Goal: Task Accomplishment & Management: Manage account settings

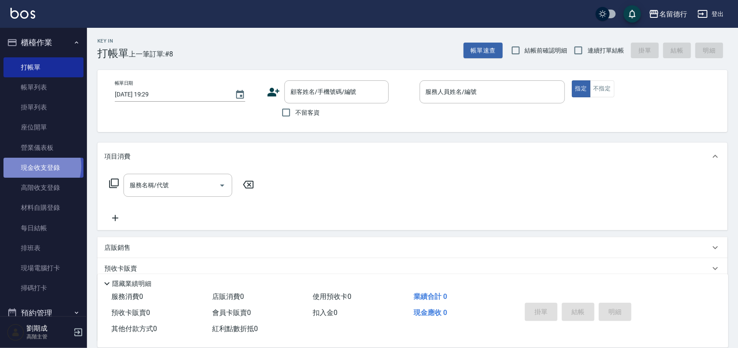
click at [37, 166] on link "現金收支登錄" at bounding box center [43, 168] width 80 height 20
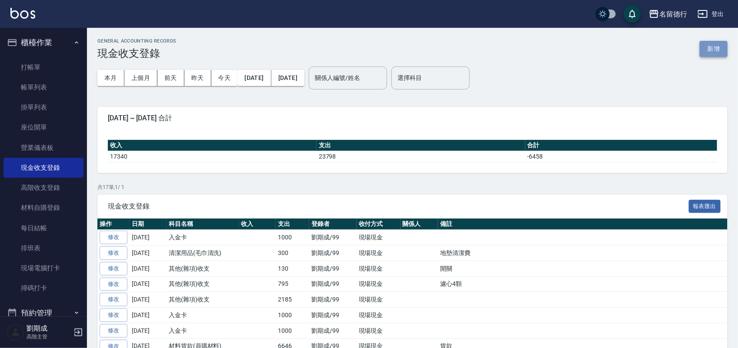
click at [716, 46] on button "新增" at bounding box center [714, 49] width 28 height 16
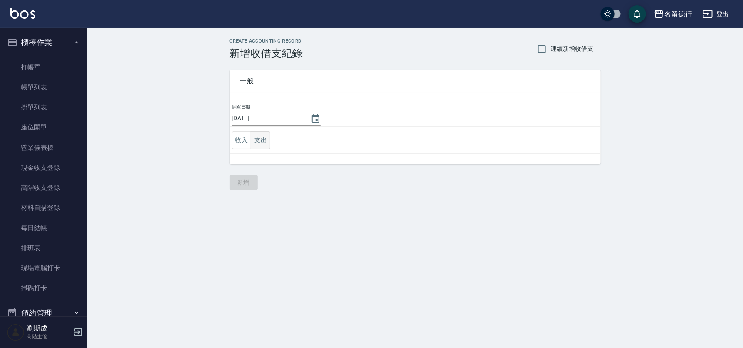
click at [261, 138] on button "支出" at bounding box center [261, 140] width 20 height 18
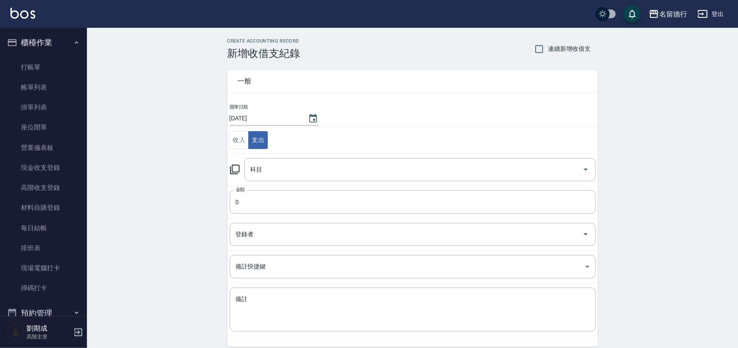
click at [241, 166] on div "科目 科目" at bounding box center [413, 169] width 366 height 23
click at [236, 167] on icon at bounding box center [235, 169] width 10 height 10
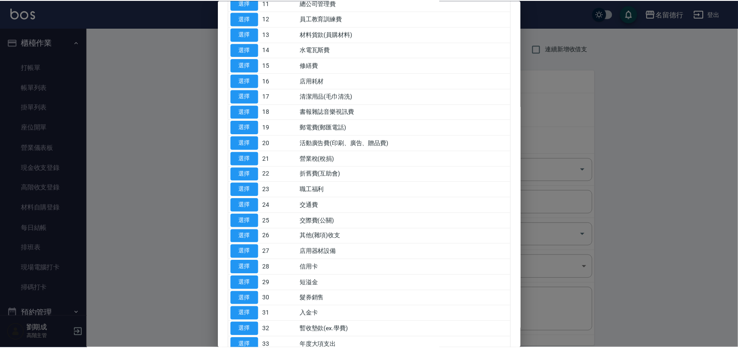
scroll to position [326, 0]
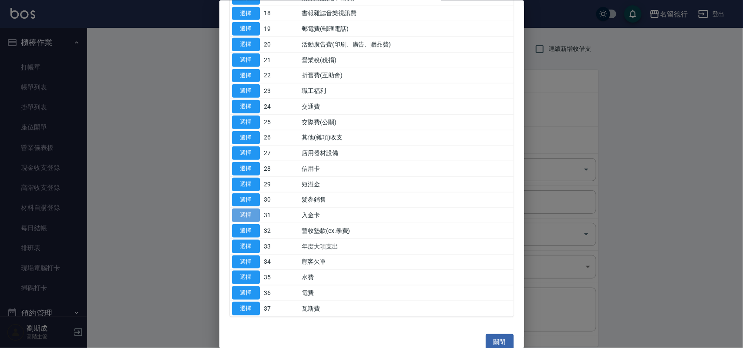
click at [241, 218] on button "選擇" at bounding box center [246, 215] width 28 height 13
type input "31 入金卡"
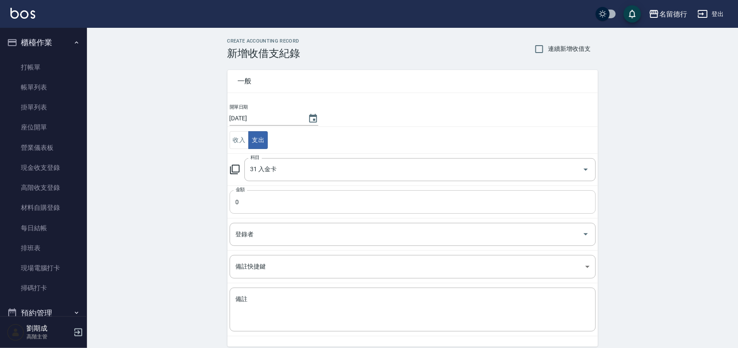
click at [251, 201] on input "0" at bounding box center [413, 202] width 366 height 23
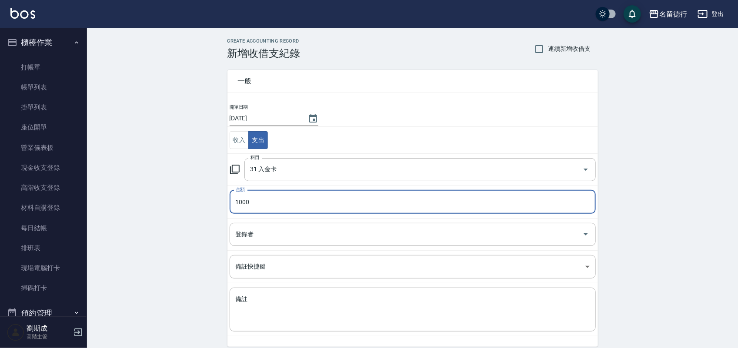
type input "1000"
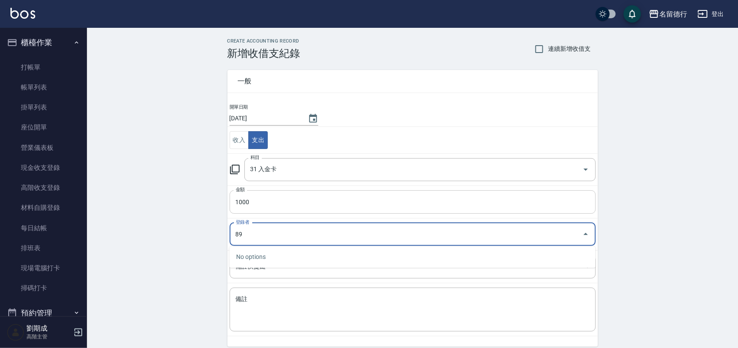
type input "8"
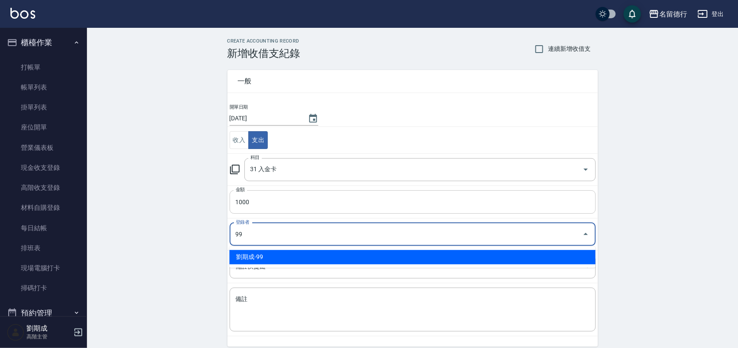
type input "劉期成-99"
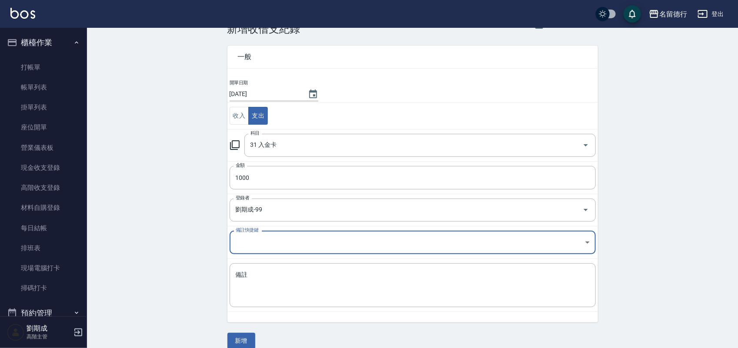
scroll to position [36, 0]
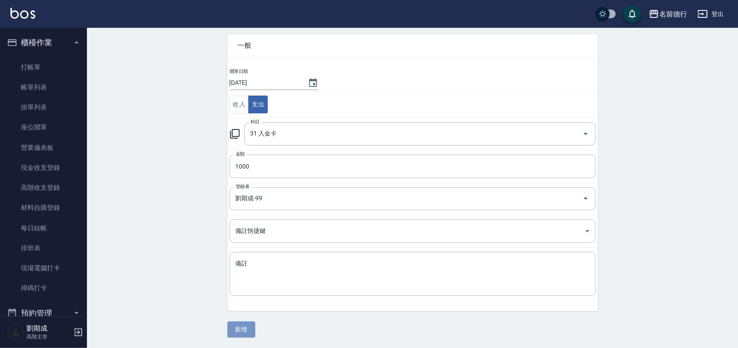
click at [250, 329] on button "新增" at bounding box center [242, 330] width 28 height 16
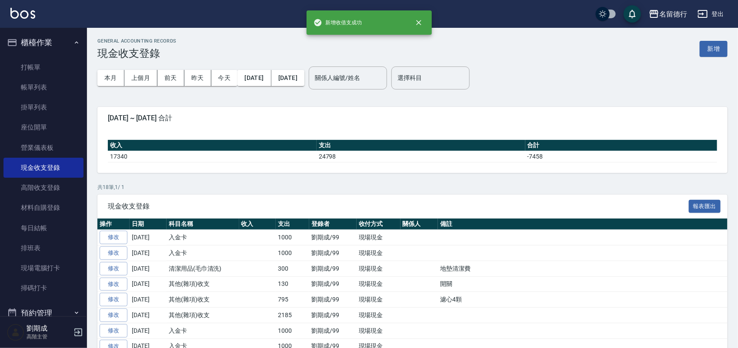
click at [710, 10] on button "登出" at bounding box center [710, 14] width 33 height 16
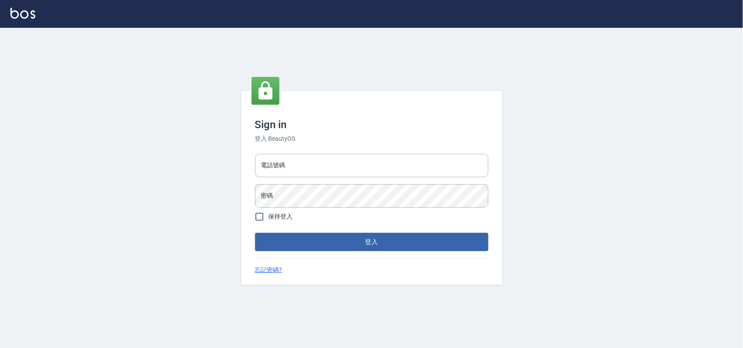
type input "0955582961"
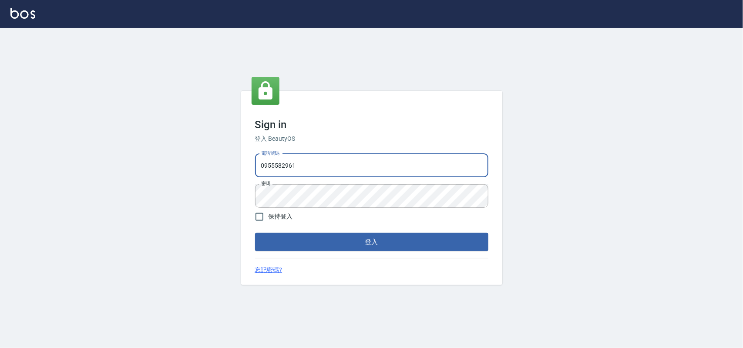
click at [338, 159] on input "0955582961" at bounding box center [371, 165] width 233 height 23
type input "28261007"
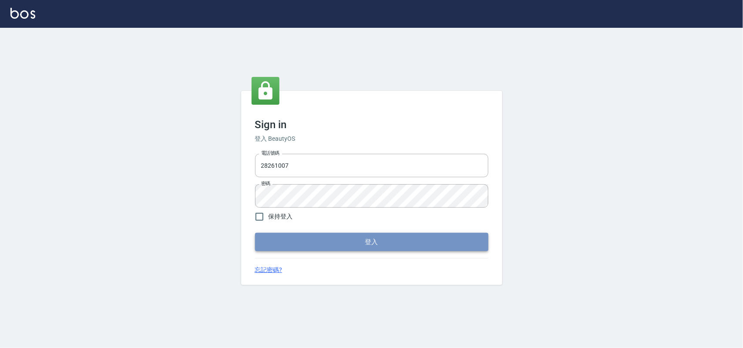
click at [377, 247] on button "登入" at bounding box center [371, 242] width 233 height 18
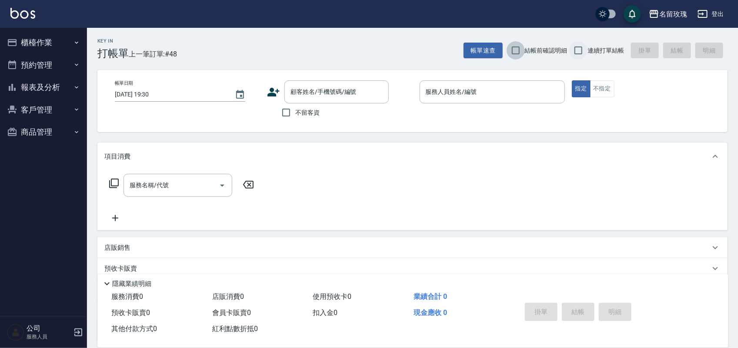
drag, startPoint x: 523, startPoint y: 46, endPoint x: 573, endPoint y: 41, distance: 50.3
click at [529, 44] on label "結帳前確認明細" at bounding box center [537, 50] width 61 height 18
click at [525, 44] on input "結帳前確認明細" at bounding box center [516, 50] width 18 height 18
checkbox input "true"
drag, startPoint x: 576, startPoint y: 40, endPoint x: 572, endPoint y: 38, distance: 4.5
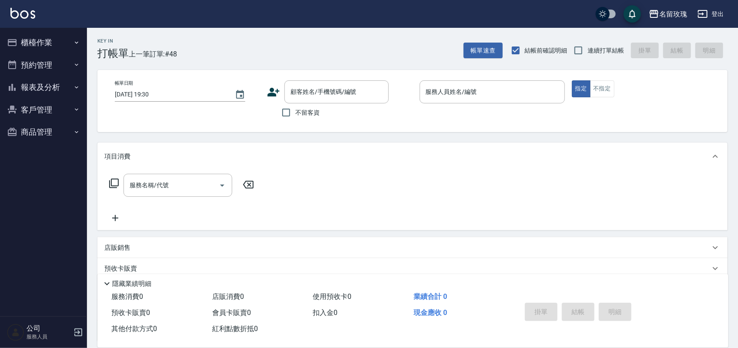
click at [574, 38] on div "Key In 打帳單 上一筆訂單:#48 帳單速查 結帳前確認明細 連續打單結帳 掛單 結帳 明細" at bounding box center [407, 44] width 641 height 32
click at [587, 50] on input "連續打單結帳" at bounding box center [578, 50] width 18 height 18
checkbox input "true"
click at [713, 13] on button "登出" at bounding box center [710, 14] width 33 height 16
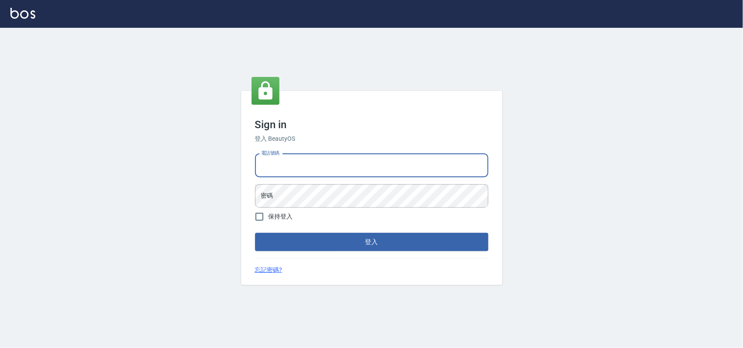
type input "28261007"
click at [330, 166] on input "28261007" at bounding box center [371, 165] width 233 height 23
drag, startPoint x: 205, startPoint y: 152, endPoint x: 192, endPoint y: 146, distance: 14.4
click at [194, 148] on div "Sign in 登入 BeautyOS 電話號碼 28261007 電話號碼 密碼 密碼 保持登入 登入 忘記密碼?" at bounding box center [371, 188] width 743 height 321
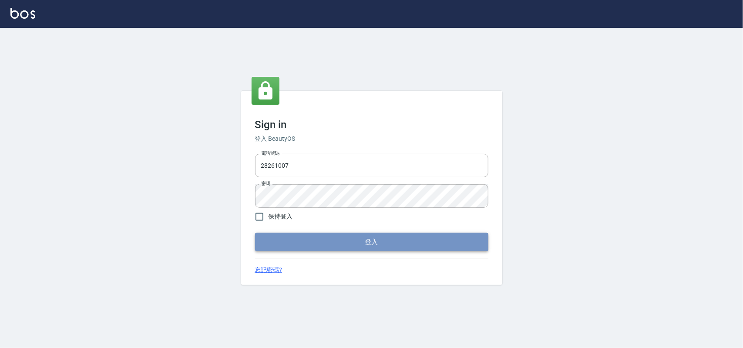
click at [385, 241] on button "登入" at bounding box center [371, 242] width 233 height 18
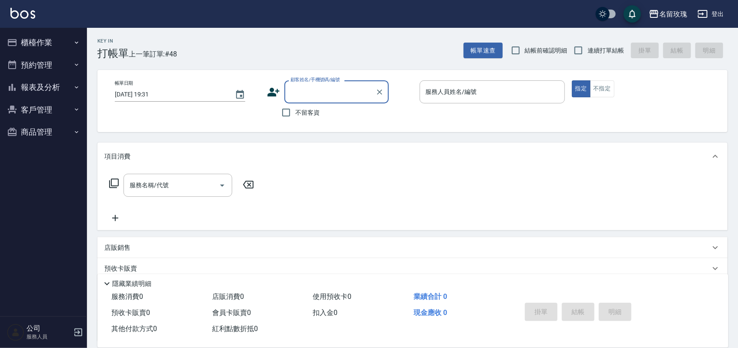
drag, startPoint x: 519, startPoint y: 51, endPoint x: 531, endPoint y: 51, distance: 12.6
click at [525, 51] on input "結帳前確認明細" at bounding box center [516, 50] width 18 height 18
checkbox input "true"
drag, startPoint x: 599, startPoint y: 55, endPoint x: 592, endPoint y: 66, distance: 13.2
click at [599, 56] on label "連續打單結帳" at bounding box center [596, 50] width 55 height 18
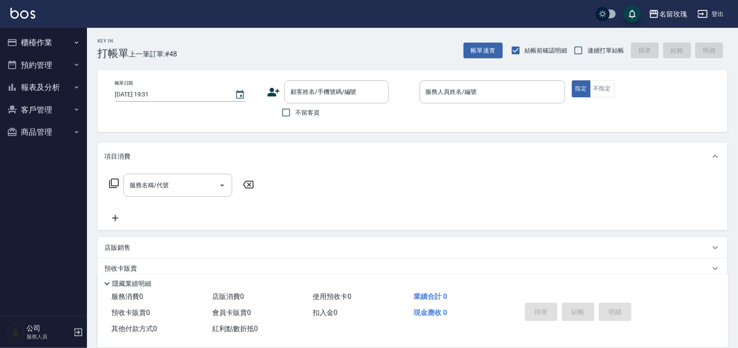
click at [588, 56] on input "連續打單結帳" at bounding box center [578, 50] width 18 height 18
checkbox input "true"
drag, startPoint x: 286, startPoint y: 114, endPoint x: 292, endPoint y: 112, distance: 6.5
click at [292, 112] on input "不留客資" at bounding box center [286, 113] width 18 height 18
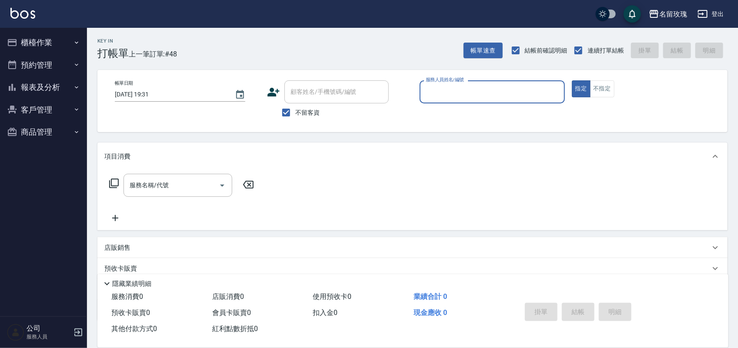
click at [298, 34] on div "Key In 打帳單 上一筆訂單:#48 帳單速查 結帳前確認明細 連續打單結帳 掛單 結帳 明細" at bounding box center [407, 44] width 641 height 32
click at [293, 107] on input "不留客資" at bounding box center [286, 113] width 18 height 18
checkbox input "false"
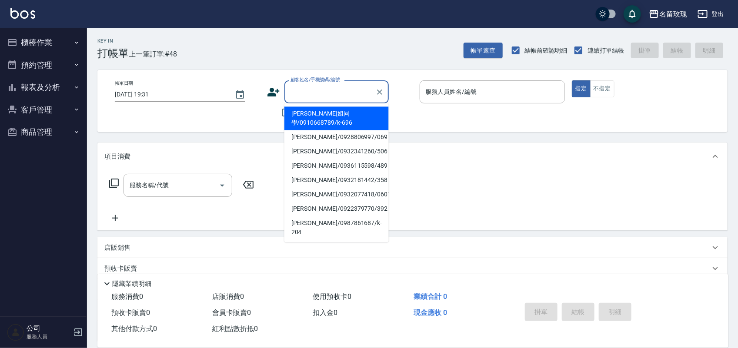
click at [294, 90] on div "顧客姓名/手機號碼/編號 顧客姓名/手機號碼/編號" at bounding box center [336, 91] width 104 height 23
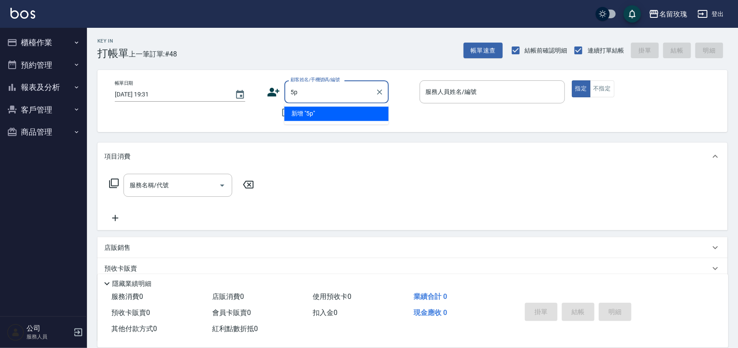
type input "5"
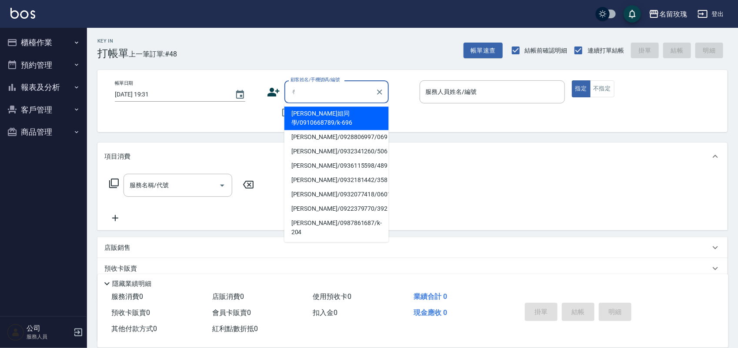
type input "ㄕ"
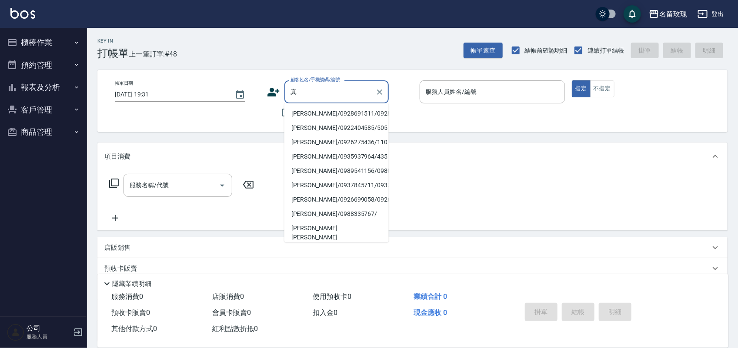
type input "貞"
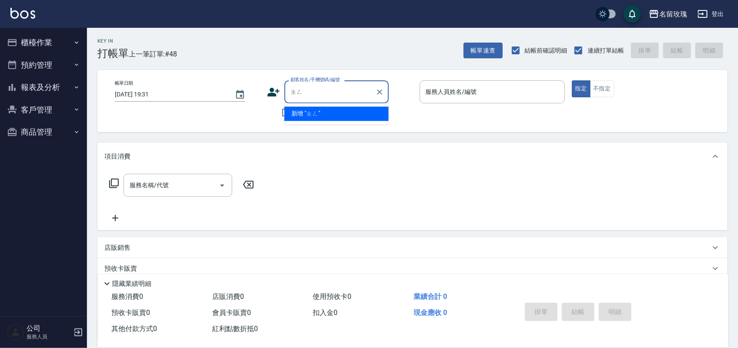
type input "爭"
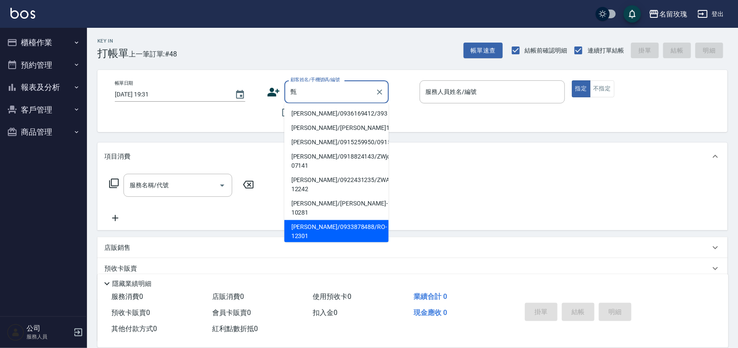
click at [326, 233] on li "劉于甄/0933878488/RO-12301" at bounding box center [336, 232] width 104 height 23
type input "劉于甄/0933878488/RO-12301"
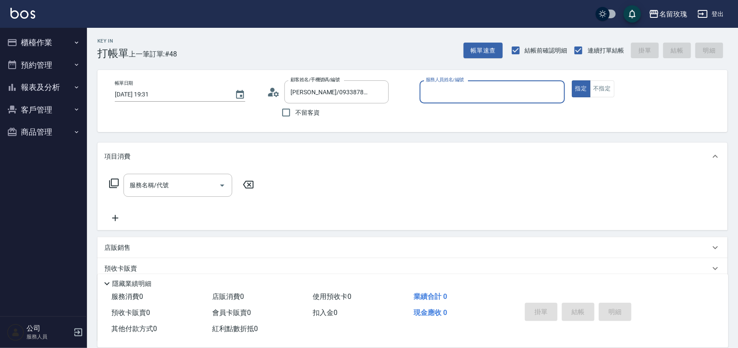
type input "公司1(無代號)"
click at [270, 90] on icon at bounding box center [273, 92] width 13 height 13
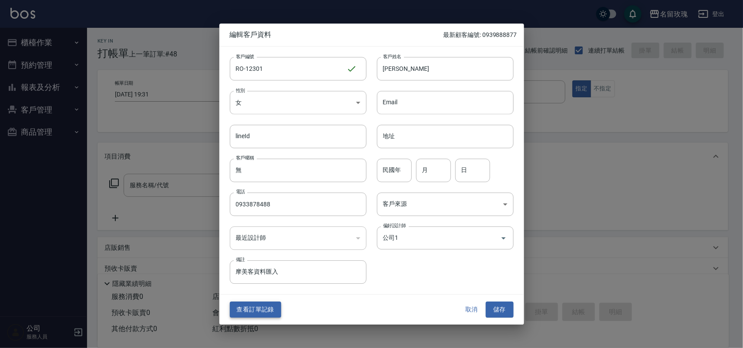
click at [262, 305] on button "查看訂單記錄" at bounding box center [255, 310] width 51 height 16
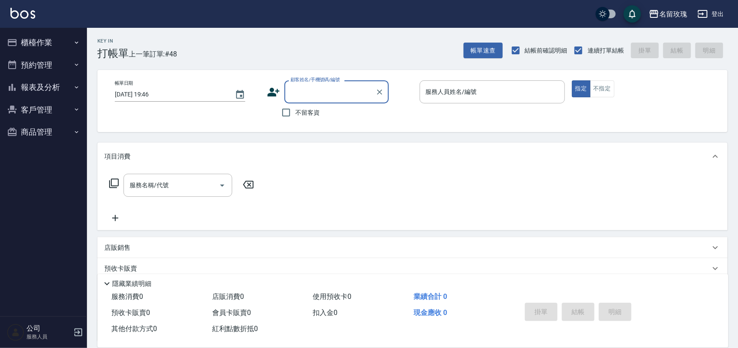
click at [305, 99] on div "顧客姓名/手機號碼/編號" at bounding box center [336, 91] width 104 height 23
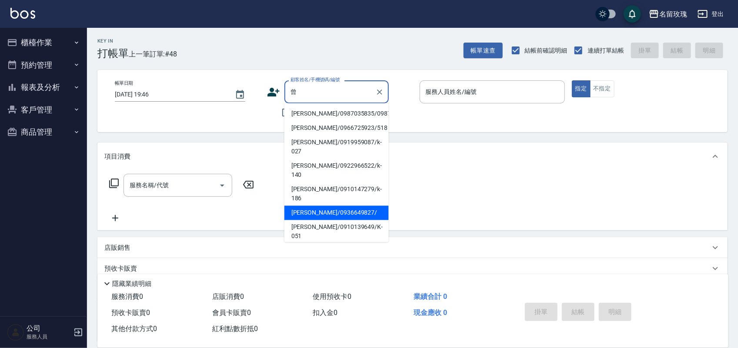
click at [315, 206] on li "曾瀕葵/0936649827/" at bounding box center [336, 213] width 104 height 14
type input "曾瀕葵/0936649827/"
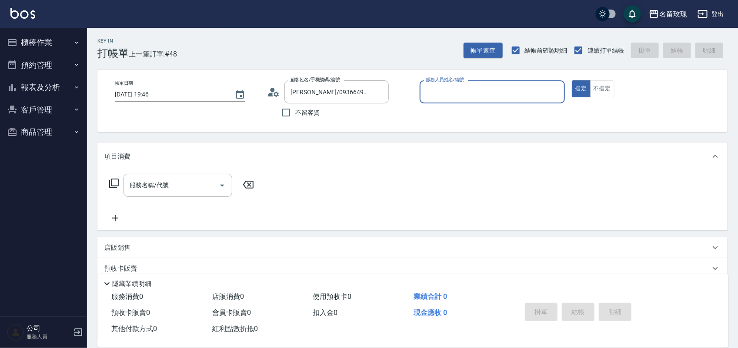
type input "Jenny-3"
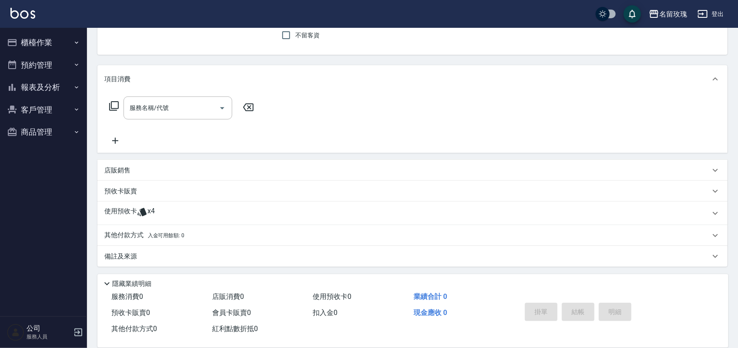
scroll to position [79, 0]
click at [128, 202] on div "使用預收卡 x4" at bounding box center [412, 212] width 630 height 23
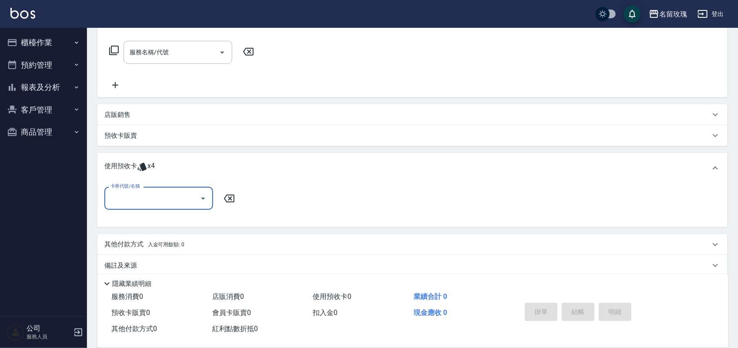
scroll to position [141, 0]
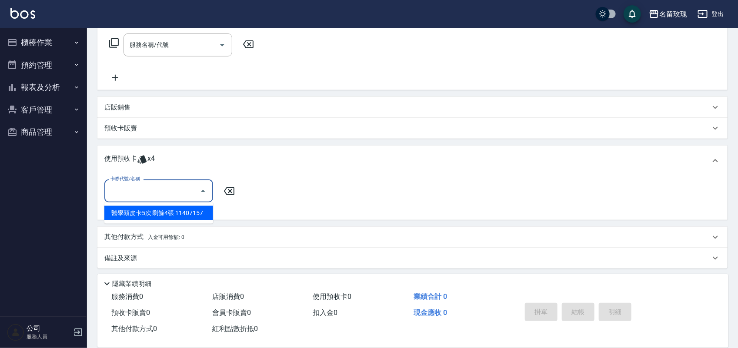
click at [135, 198] on input "卡券代號/名稱" at bounding box center [152, 191] width 88 height 15
click at [147, 209] on div "醫學頭皮卡5次 剩餘4張 11407157" at bounding box center [158, 213] width 109 height 14
type input "醫學頭皮卡5次 11407157"
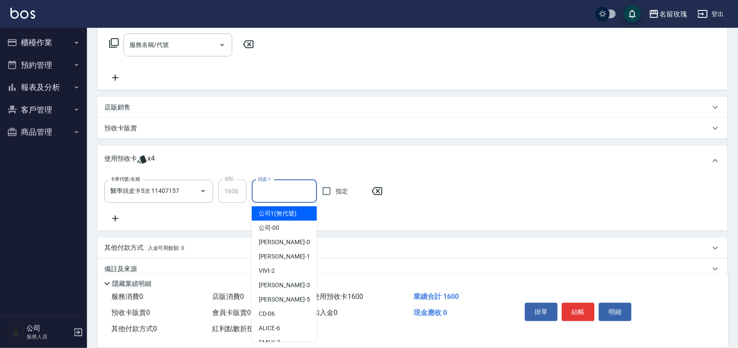
click at [298, 187] on input "頭皮-1" at bounding box center [284, 191] width 57 height 15
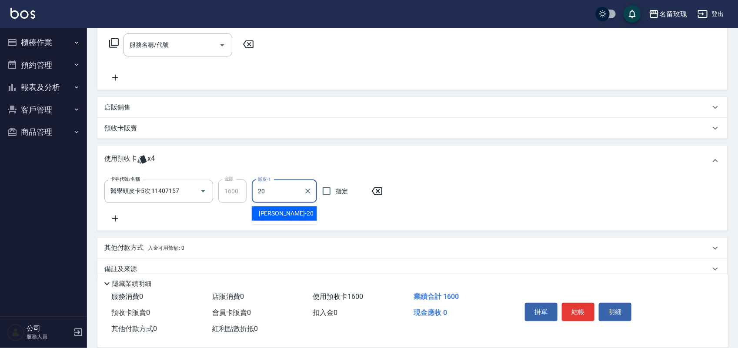
type input "紫芊-20"
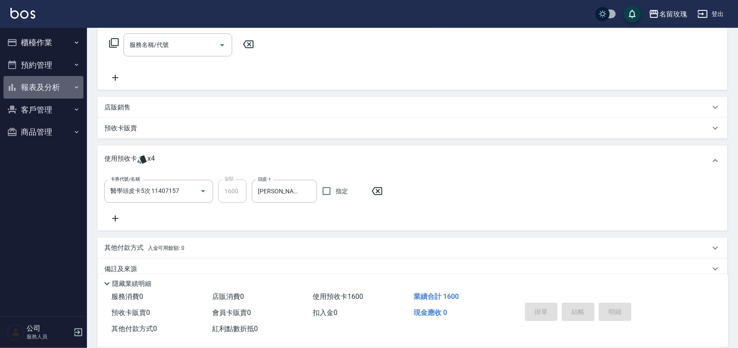
click at [37, 94] on button "報表及分析" at bounding box center [43, 87] width 80 height 23
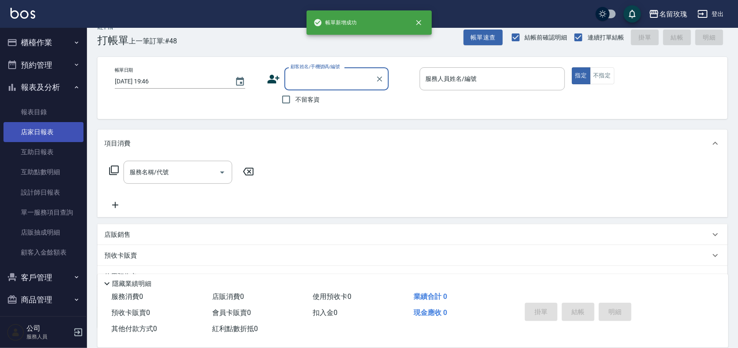
scroll to position [0, 0]
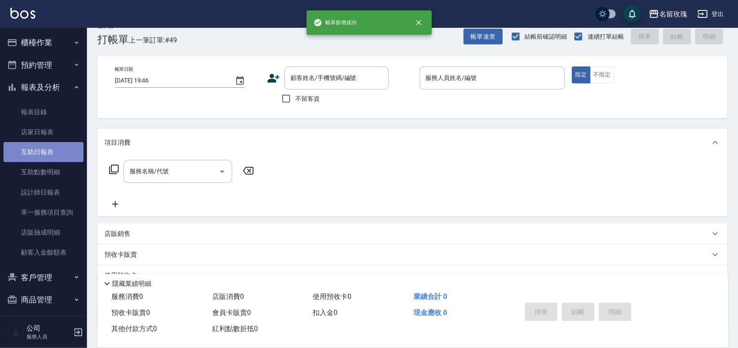
click at [53, 149] on link "互助日報表" at bounding box center [43, 152] width 80 height 20
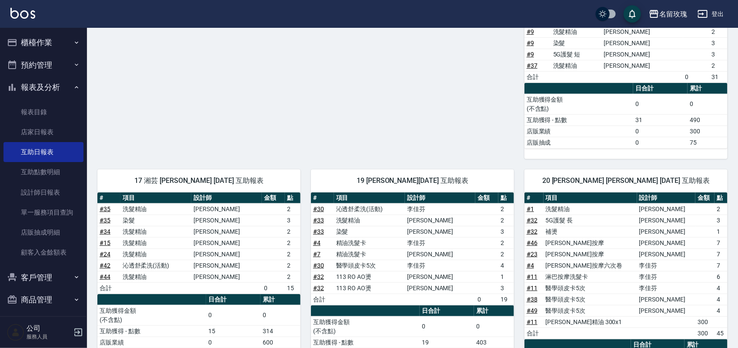
scroll to position [218, 0]
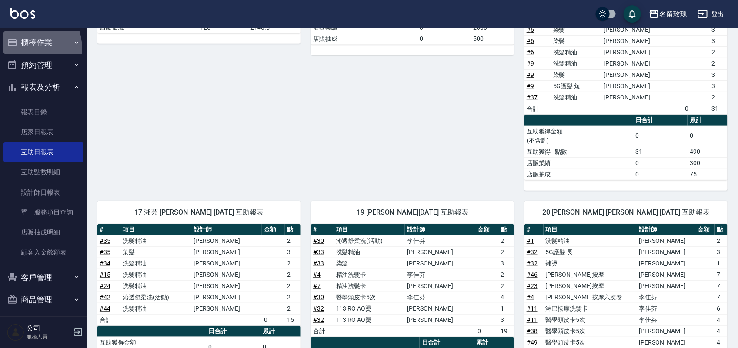
click at [24, 49] on button "櫃檯作業" at bounding box center [43, 42] width 80 height 23
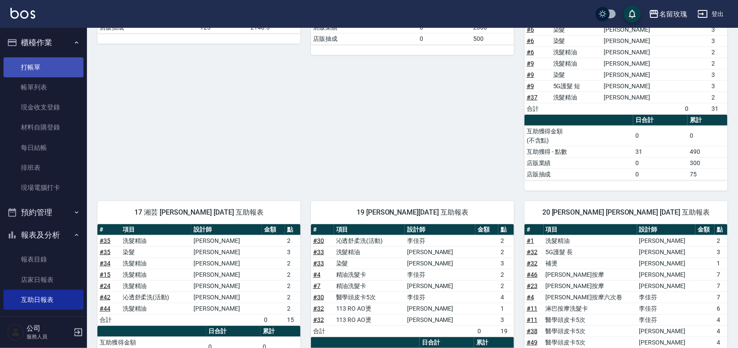
click at [31, 73] on link "打帳單" at bounding box center [43, 67] width 80 height 20
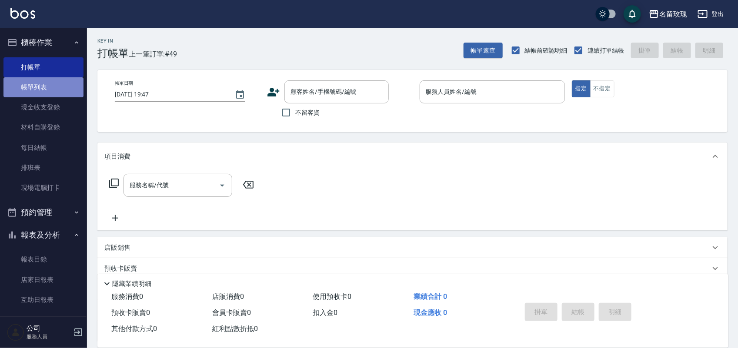
click at [45, 88] on link "帳單列表" at bounding box center [43, 87] width 80 height 20
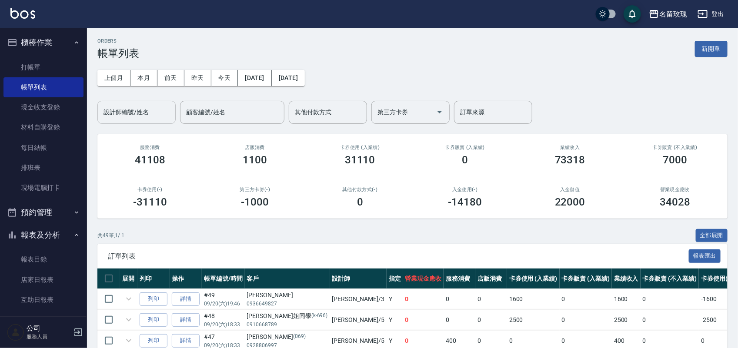
click at [127, 118] on input "設計師編號/姓名" at bounding box center [136, 112] width 70 height 15
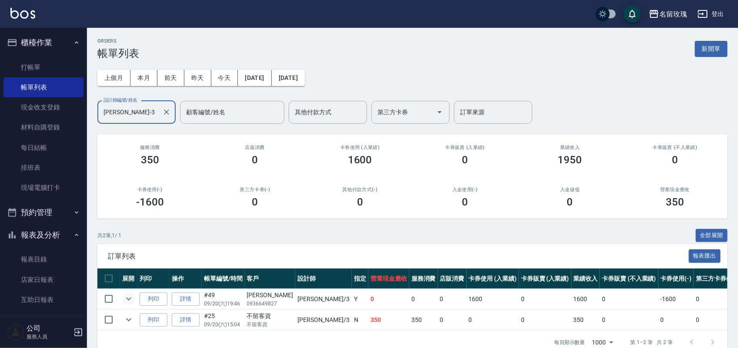
type input "Jenny-3"
click at [129, 299] on icon "expand row" at bounding box center [129, 299] width 10 height 10
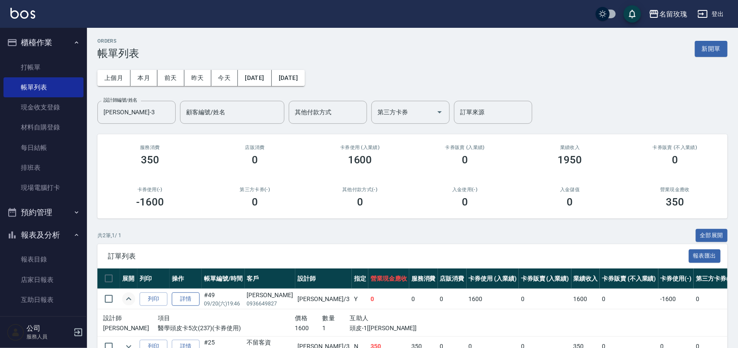
click at [188, 298] on link "詳情" at bounding box center [186, 299] width 28 height 13
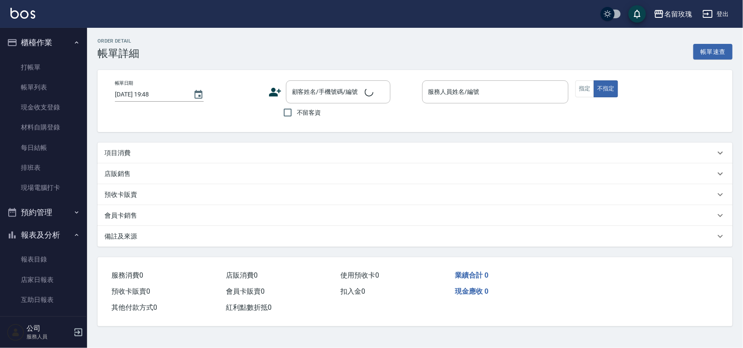
type input "2025/09/20 19:46"
type input "Jenny-3"
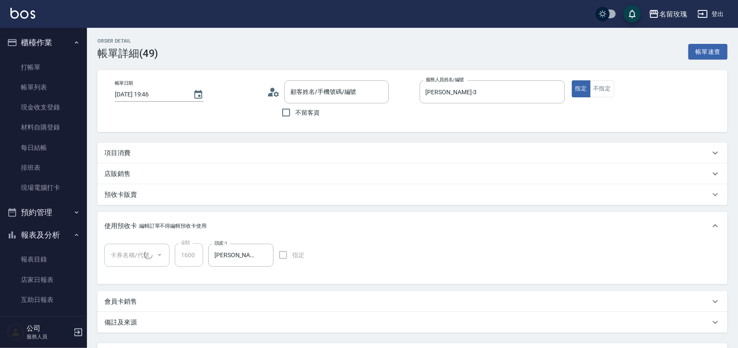
type input "曾瀕葵/0936649827/"
type input "醫學頭皮卡5次(1/1) 11407157"
click at [42, 147] on link "每日結帳" at bounding box center [43, 148] width 80 height 20
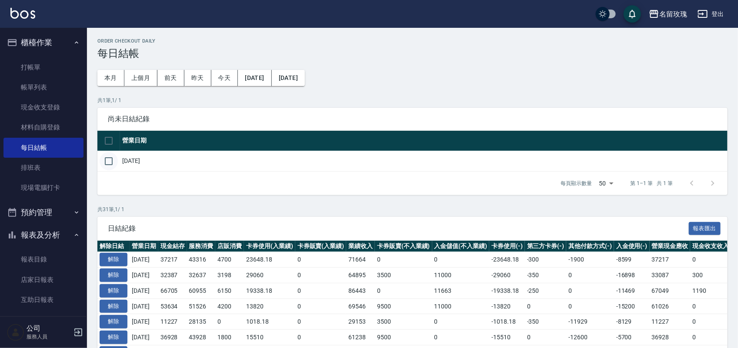
click at [105, 164] on input "checkbox" at bounding box center [109, 161] width 18 height 18
checkbox input "true"
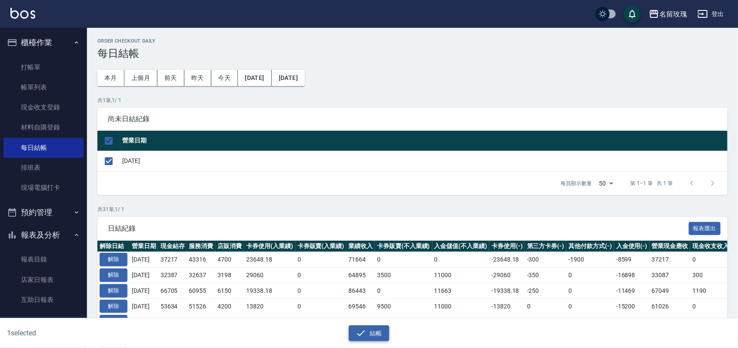
click at [368, 338] on button "結帳" at bounding box center [369, 334] width 40 height 16
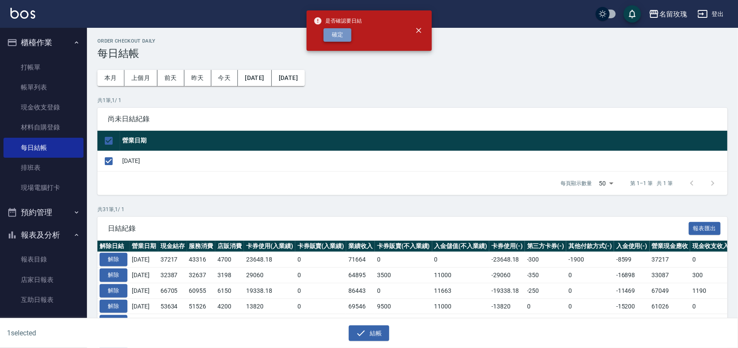
click at [334, 37] on button "確定" at bounding box center [338, 34] width 28 height 13
checkbox input "false"
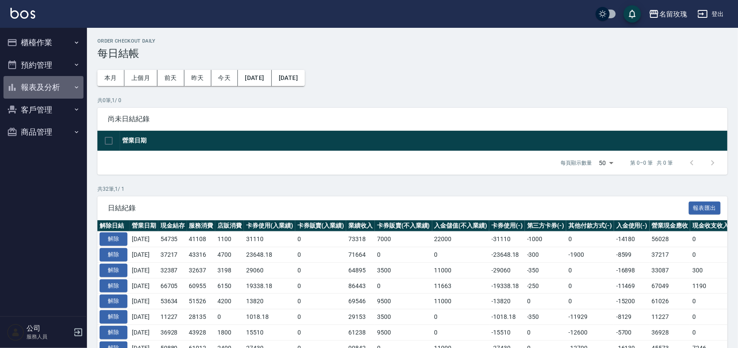
click at [38, 81] on button "報表及分析" at bounding box center [43, 87] width 80 height 23
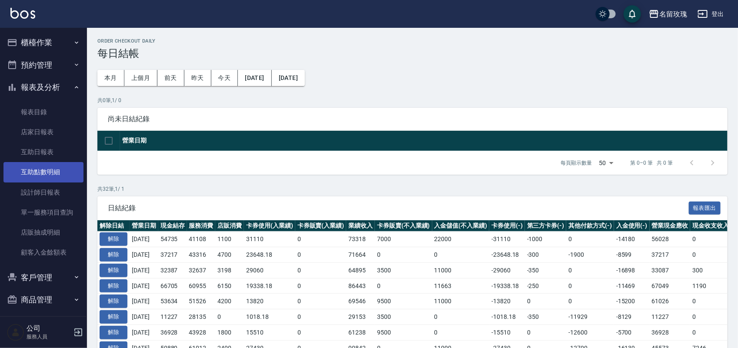
drag, startPoint x: 44, startPoint y: 149, endPoint x: 25, endPoint y: 174, distance: 31.4
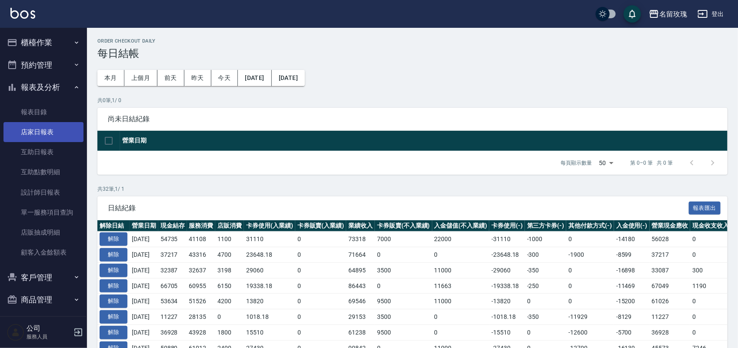
drag, startPoint x: 25, startPoint y: 174, endPoint x: 30, endPoint y: 129, distance: 45.1
click at [30, 129] on link "店家日報表" at bounding box center [43, 132] width 80 height 20
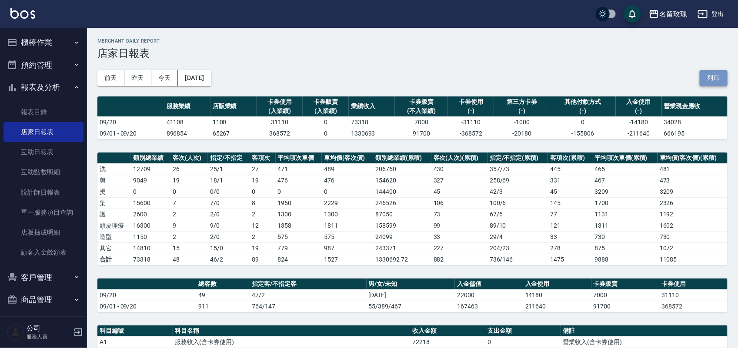
click at [704, 70] on button "列印" at bounding box center [714, 78] width 28 height 16
click at [40, 39] on button "櫃檯作業" at bounding box center [43, 42] width 80 height 23
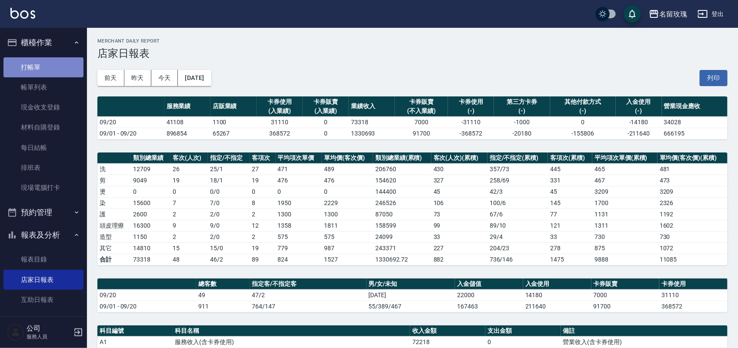
click at [49, 62] on link "打帳單" at bounding box center [43, 67] width 80 height 20
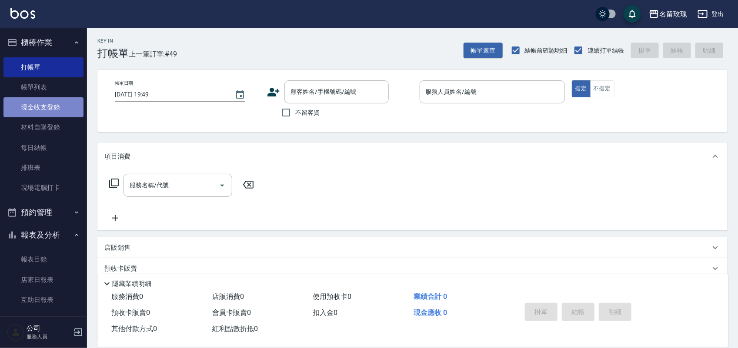
drag, startPoint x: 56, startPoint y: 107, endPoint x: 64, endPoint y: 107, distance: 7.8
click at [57, 107] on link "現金收支登錄" at bounding box center [43, 107] width 80 height 20
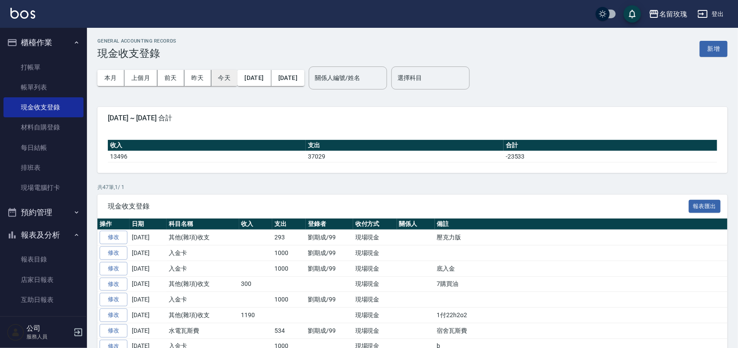
click at [220, 77] on button "今天" at bounding box center [224, 78] width 27 height 16
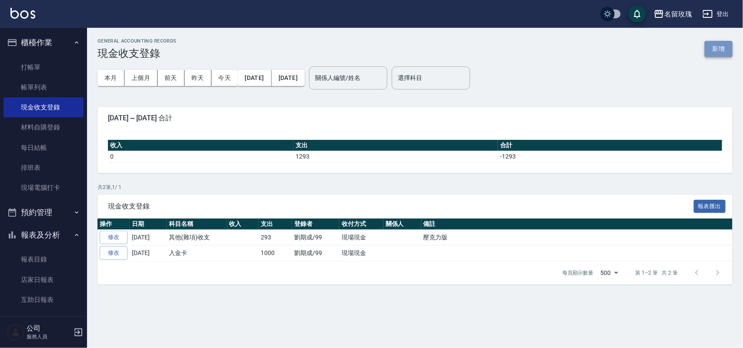
click at [717, 46] on button "新增" at bounding box center [718, 49] width 28 height 16
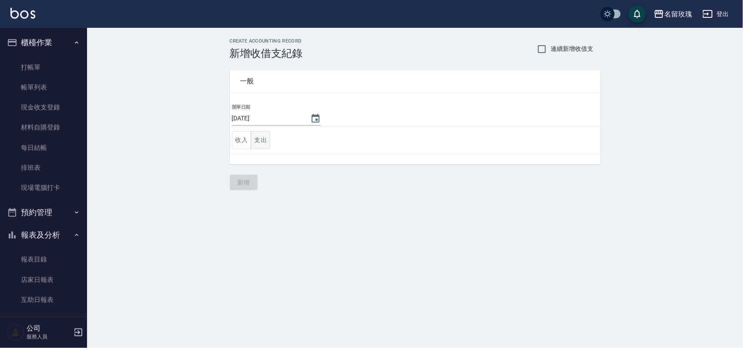
click at [260, 135] on button "支出" at bounding box center [261, 140] width 20 height 18
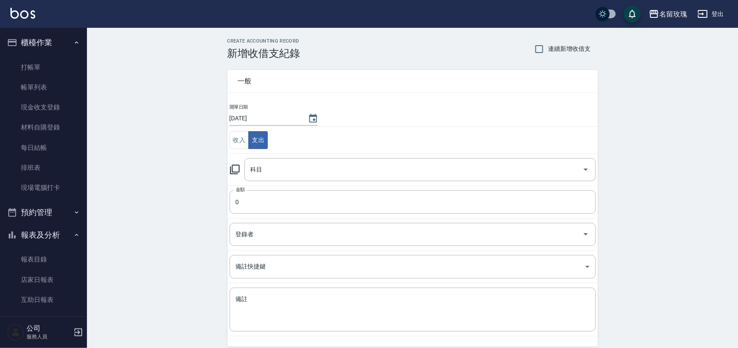
click at [236, 166] on icon at bounding box center [235, 170] width 10 height 10
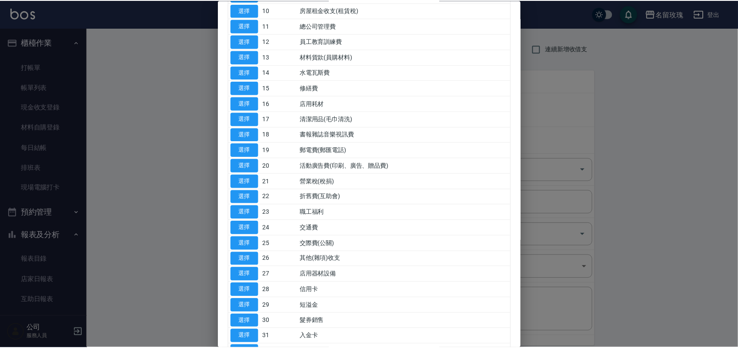
scroll to position [326, 0]
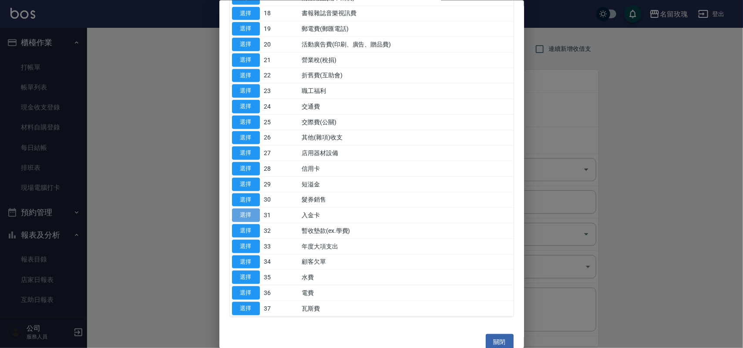
drag, startPoint x: 247, startPoint y: 216, endPoint x: 301, endPoint y: 210, distance: 55.1
click at [248, 215] on button "選擇" at bounding box center [246, 215] width 28 height 13
type input "31 入金卡"
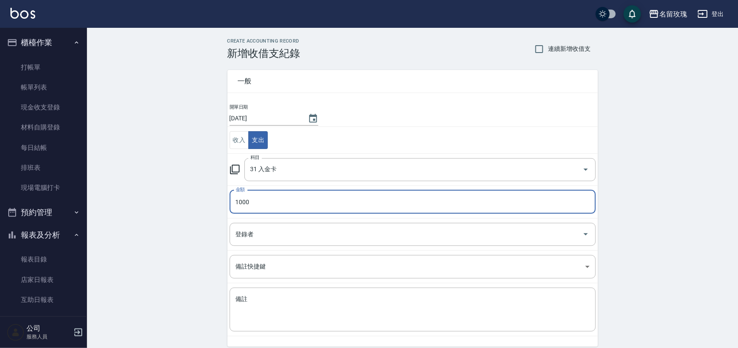
type input "1000"
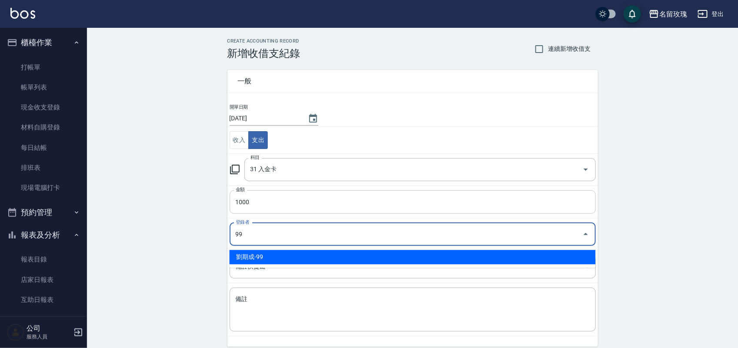
type input "劉期成-99"
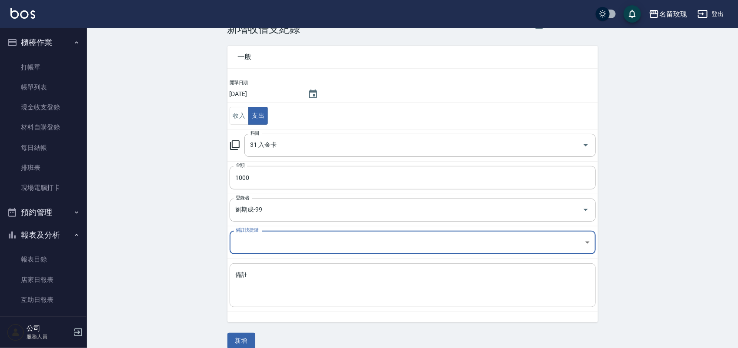
scroll to position [36, 0]
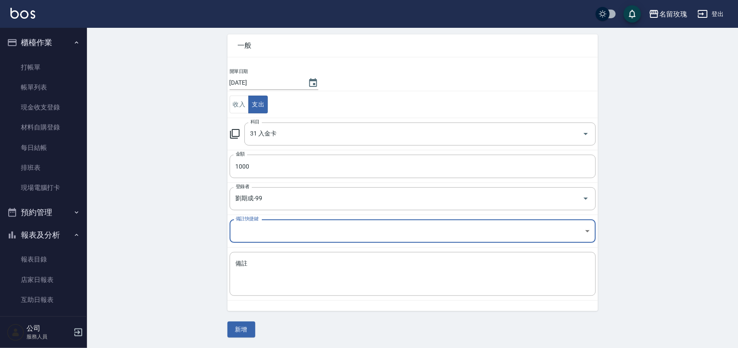
click at [227, 329] on div "CREATE ACCOUNTING RECORD 新增收借支紀錄 連續新增收借支 一般 開單日期 2025/09/20 收入 支出 科目 31 入金卡 科目 …" at bounding box center [413, 170] width 392 height 335
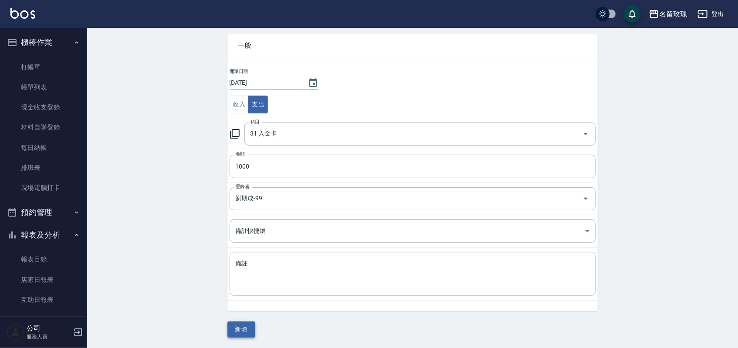
click at [238, 327] on button "新增" at bounding box center [242, 330] width 28 height 16
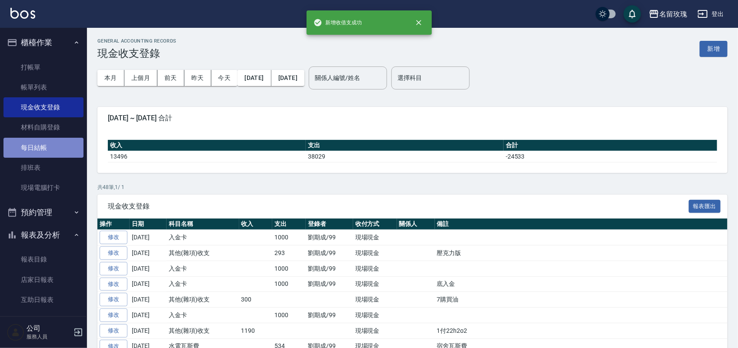
click at [44, 145] on link "每日結帳" at bounding box center [43, 148] width 80 height 20
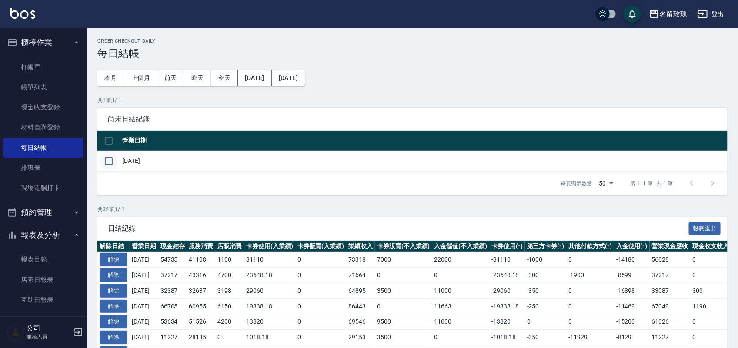
click at [109, 160] on input "checkbox" at bounding box center [109, 161] width 18 height 18
checkbox input "true"
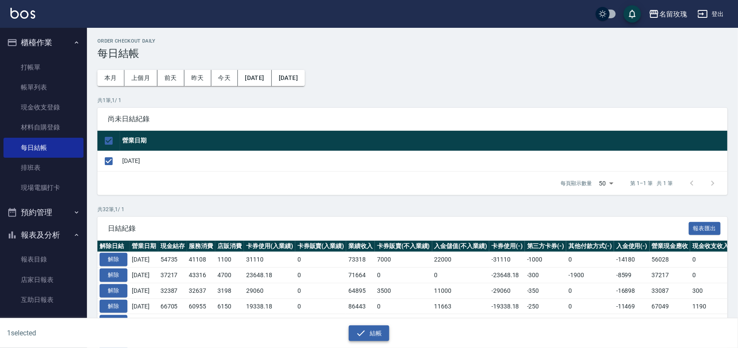
click at [372, 334] on button "結帳" at bounding box center [369, 334] width 40 height 16
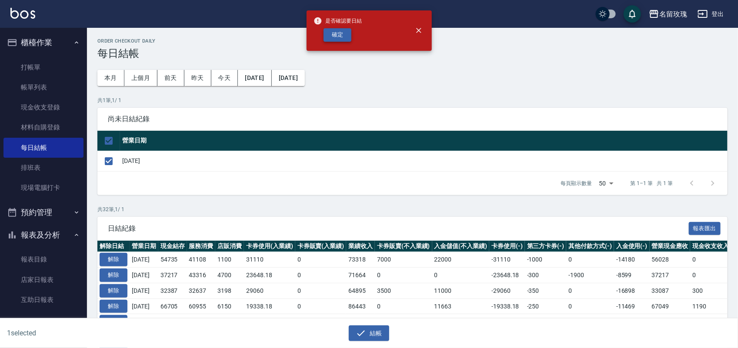
click at [341, 38] on button "確定" at bounding box center [338, 34] width 28 height 13
checkbox input "false"
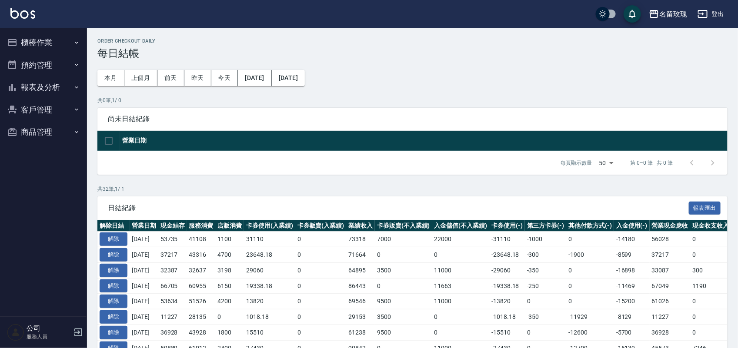
click at [48, 74] on button "預約管理" at bounding box center [43, 65] width 80 height 23
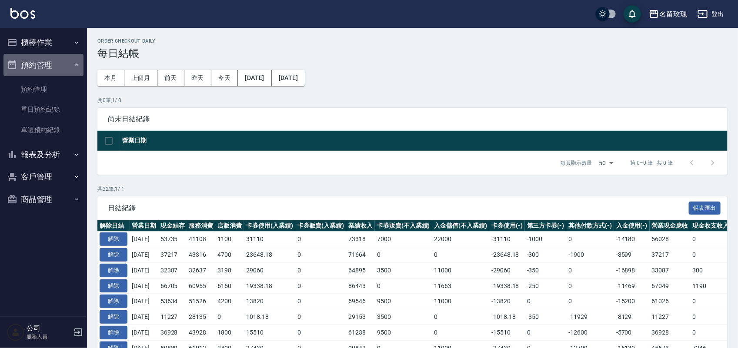
click at [48, 74] on button "預約管理" at bounding box center [43, 65] width 80 height 23
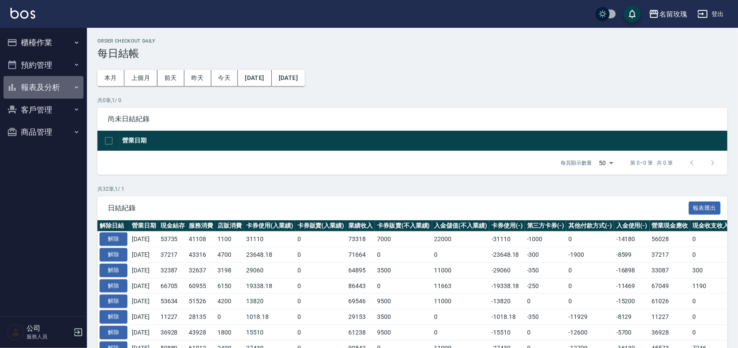
click at [50, 92] on button "報表及分析" at bounding box center [43, 87] width 80 height 23
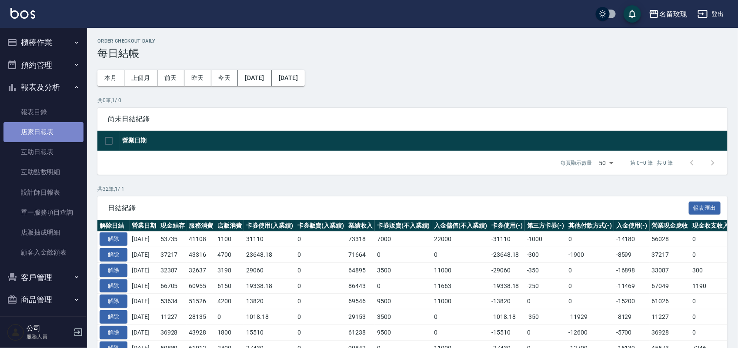
click at [49, 133] on link "店家日報表" at bounding box center [43, 132] width 80 height 20
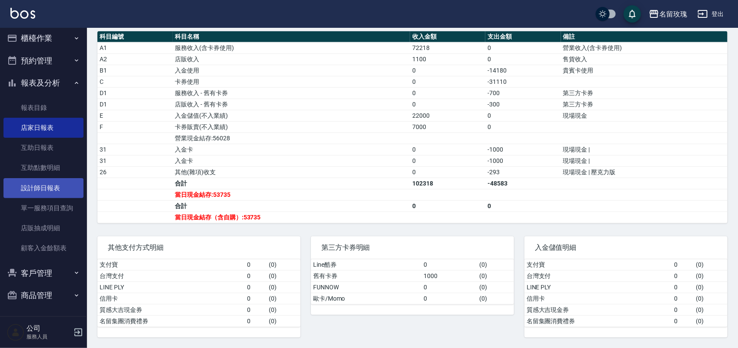
scroll to position [5, 0]
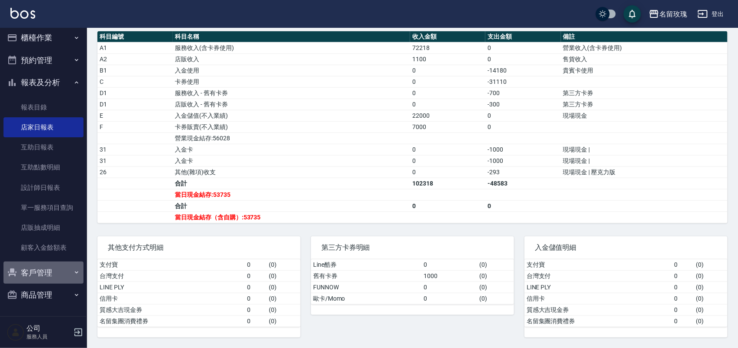
click at [47, 278] on button "客戶管理" at bounding box center [43, 273] width 80 height 23
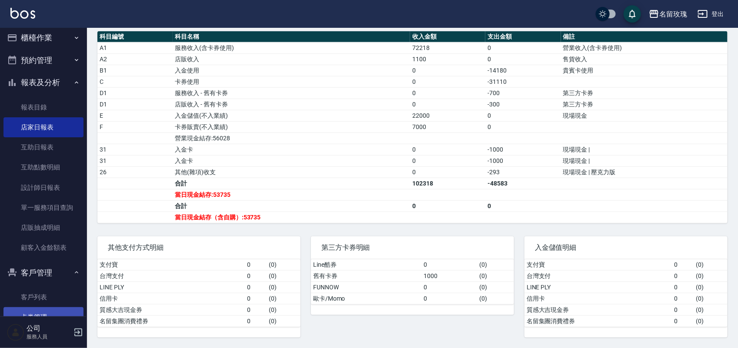
scroll to position [72, 0]
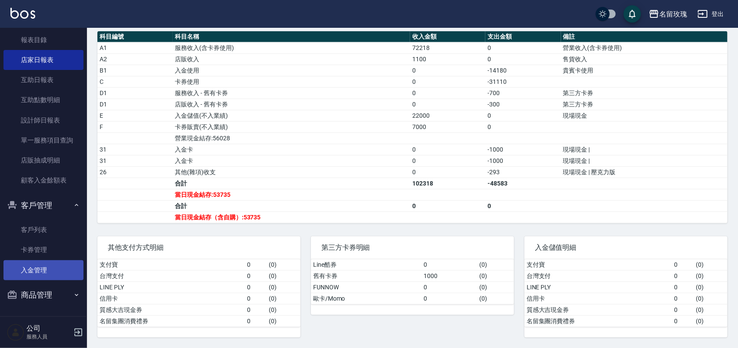
click at [49, 274] on link "入金管理" at bounding box center [43, 271] width 80 height 20
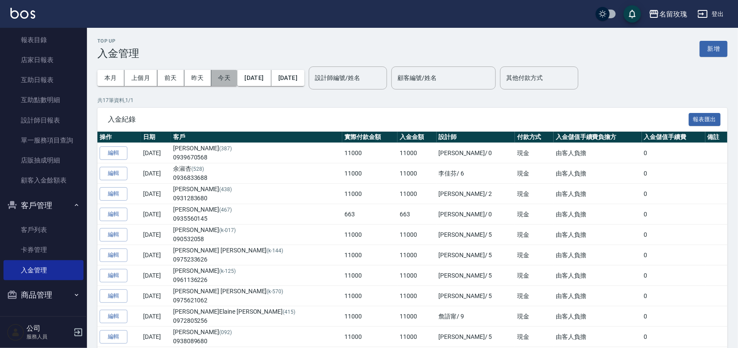
click at [221, 78] on button "今天" at bounding box center [224, 78] width 27 height 16
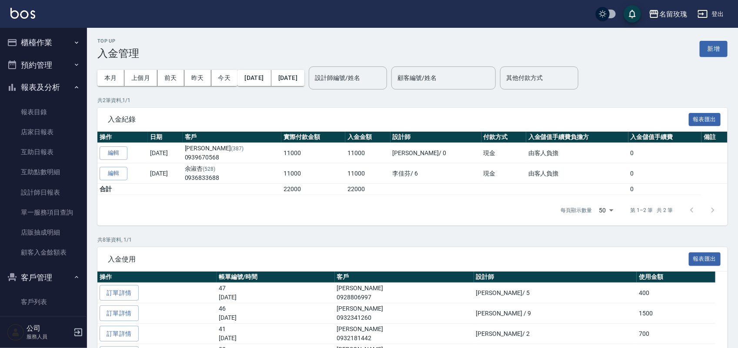
click at [40, 47] on button "櫃檯作業" at bounding box center [43, 42] width 80 height 23
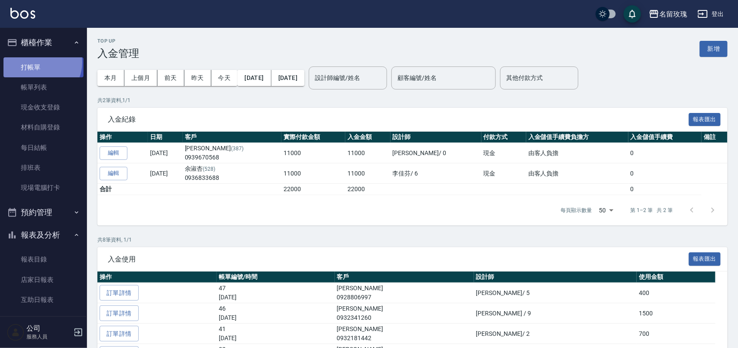
click at [39, 62] on link "打帳單" at bounding box center [43, 67] width 80 height 20
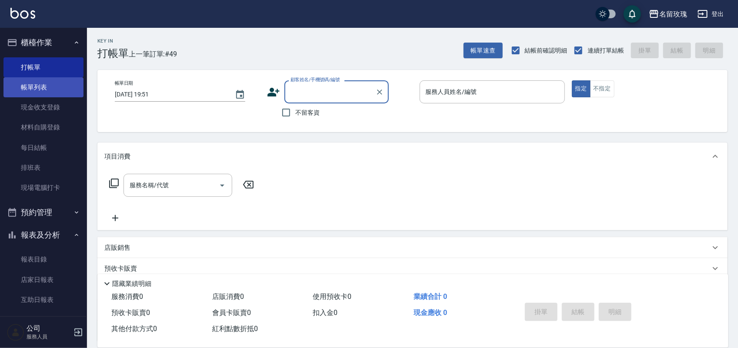
click at [52, 87] on link "帳單列表" at bounding box center [43, 87] width 80 height 20
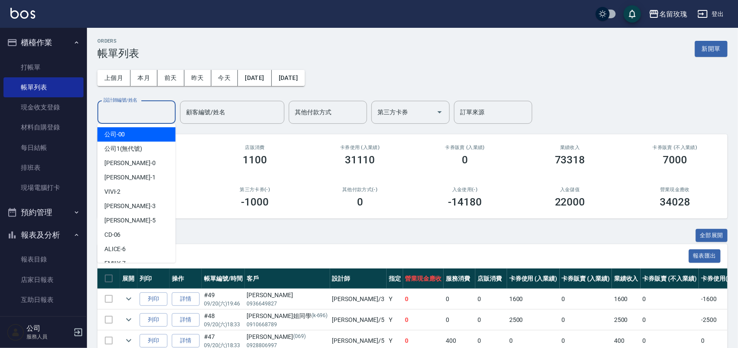
click at [127, 112] on div "設計師編號/姓名 設計師編號/姓名" at bounding box center [136, 112] width 78 height 23
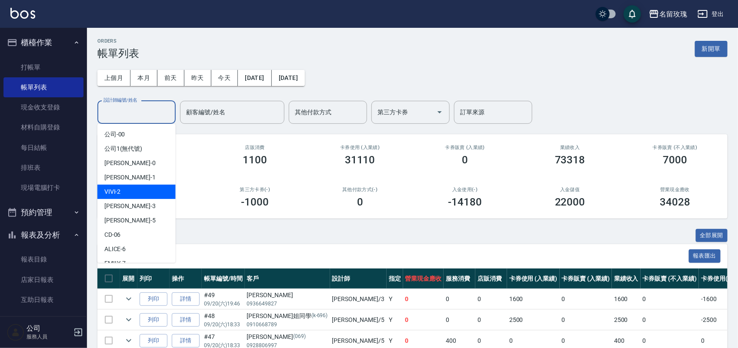
click at [141, 194] on div "VIVI -2" at bounding box center [136, 192] width 78 height 14
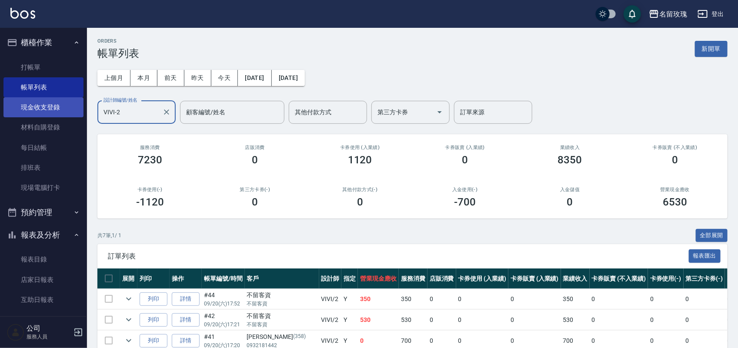
drag, startPoint x: 146, startPoint y: 112, endPoint x: 54, endPoint y: 100, distance: 92.5
click at [54, 100] on div "名留玫瑰 登出 櫃檯作業 打帳單 帳單列表 現金收支登錄 材料自購登錄 每日結帳 排班表 現場電腦打卡 預約管理 預約管理 單日預約紀錄 單週預約紀錄 報表及…" at bounding box center [369, 234] width 738 height 469
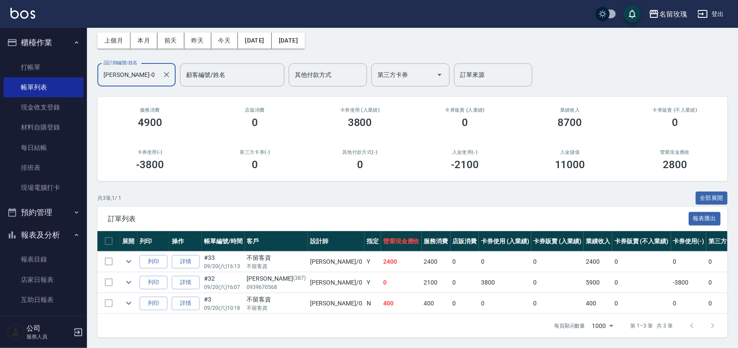
scroll to position [46, 0]
click at [713, 192] on button "全部展開" at bounding box center [712, 198] width 32 height 13
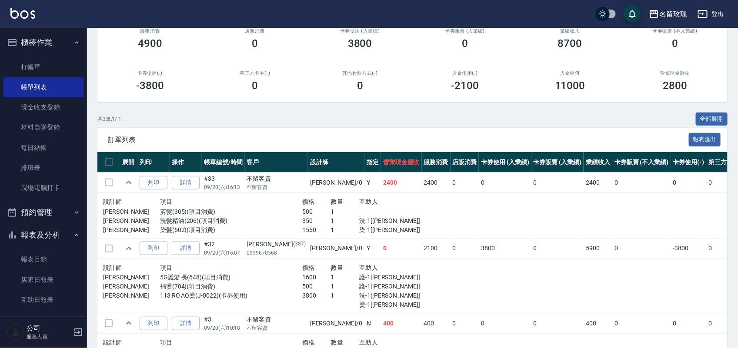
scroll to position [0, 0]
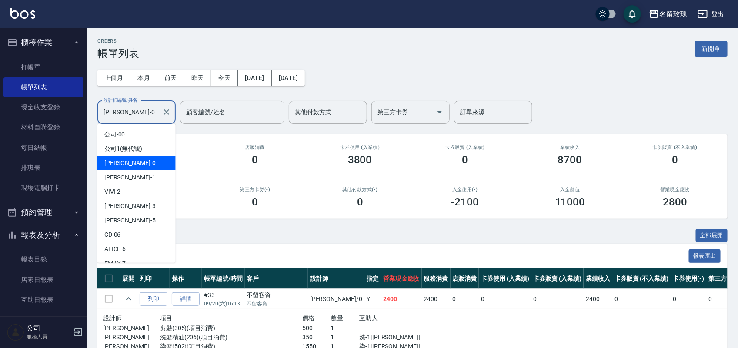
drag, startPoint x: 148, startPoint y: 107, endPoint x: 0, endPoint y: 70, distance: 153.0
click at [14, 79] on div "名留玫瑰 登出 櫃檯作業 打帳單 帳單列表 現金收支登錄 材料自購登錄 每日結帳 排班表 現場電腦打卡 預約管理 預約管理 單日預約紀錄 單週預約紀錄 報表及…" at bounding box center [369, 256] width 738 height 512
type input "0"
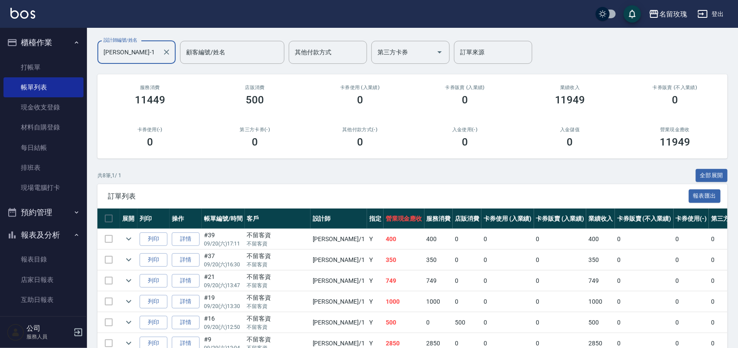
scroll to position [151, 0]
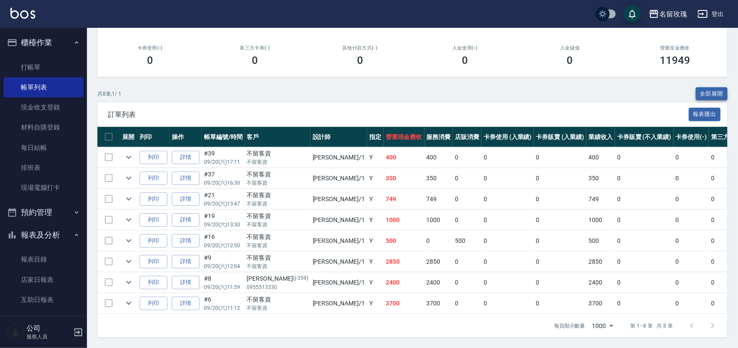
click at [719, 87] on button "全部展開" at bounding box center [712, 93] width 32 height 13
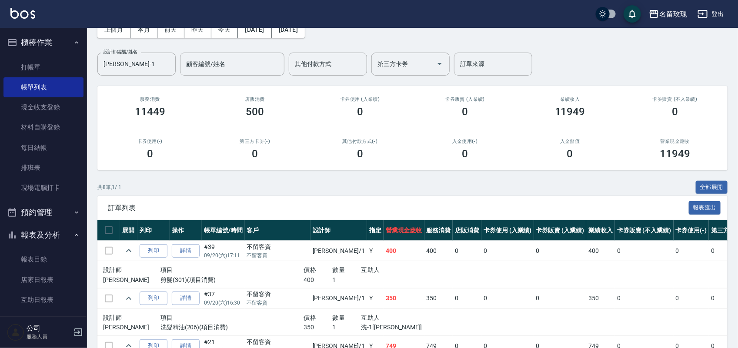
scroll to position [0, 0]
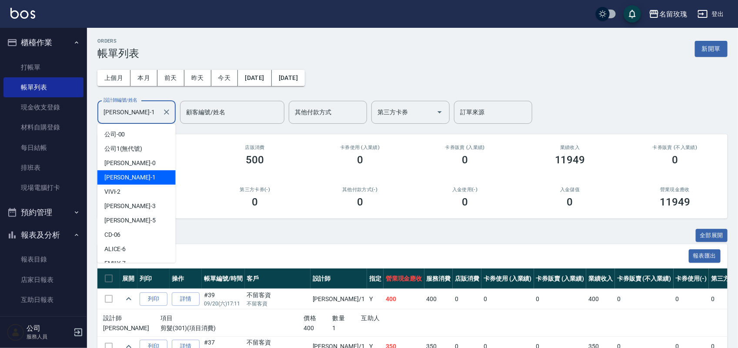
click at [138, 110] on input "[PERSON_NAME]-1" at bounding box center [129, 112] width 57 height 15
click at [137, 216] on div "[PERSON_NAME] -5" at bounding box center [136, 221] width 78 height 14
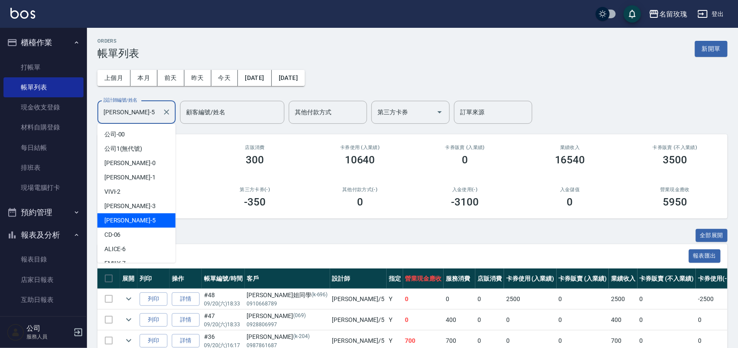
click at [131, 114] on input "[PERSON_NAME]-5" at bounding box center [129, 112] width 57 height 15
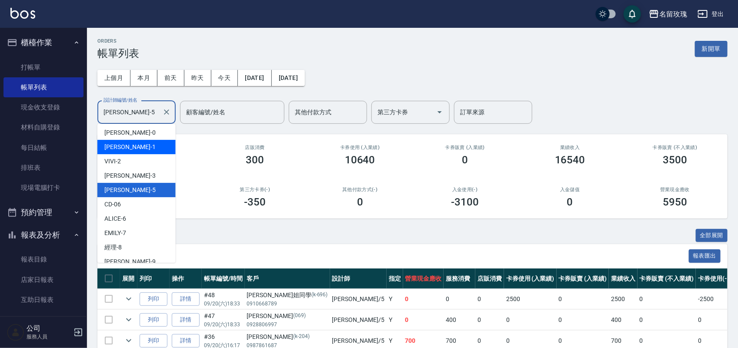
scroll to position [54, 0]
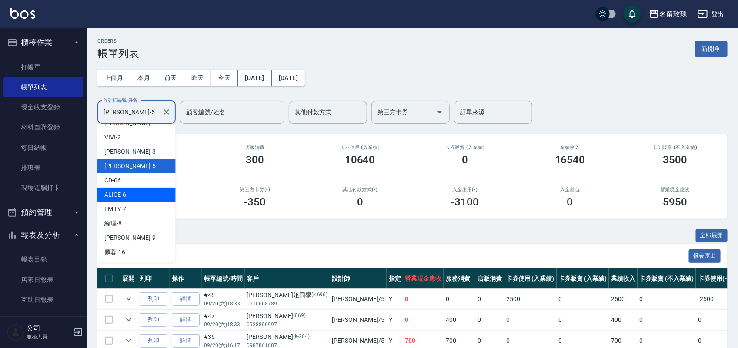
click at [131, 192] on div "ALICE -6" at bounding box center [136, 195] width 78 height 14
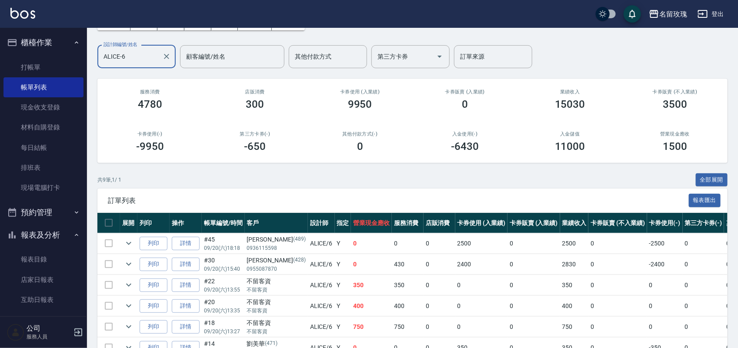
scroll to position [109, 0]
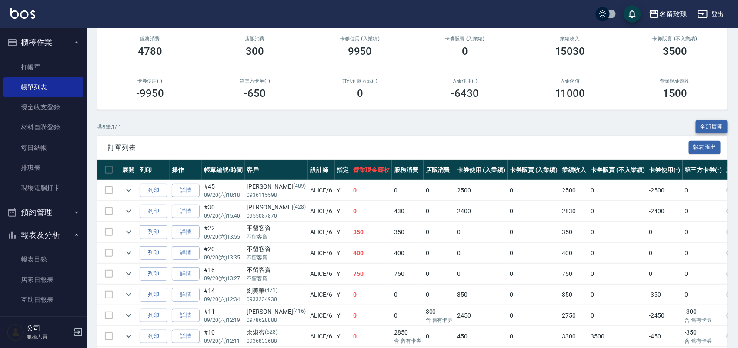
click at [708, 126] on button "全部展開" at bounding box center [712, 126] width 32 height 13
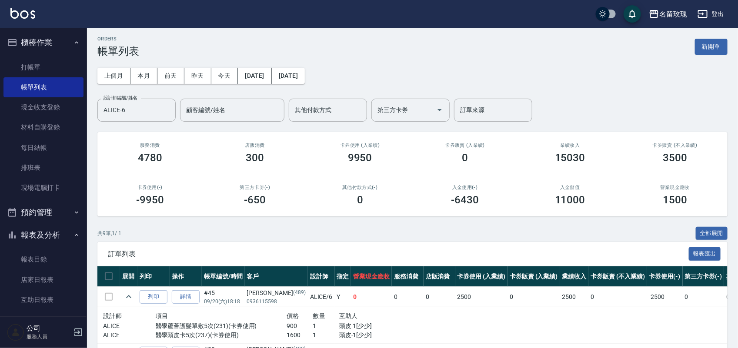
scroll to position [0, 0]
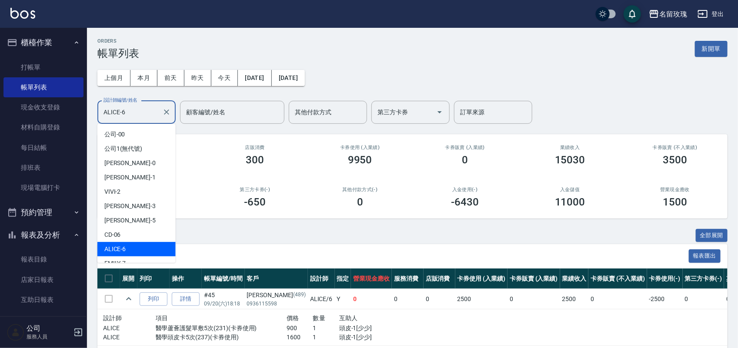
click at [136, 109] on input "ALICE-6" at bounding box center [129, 112] width 57 height 15
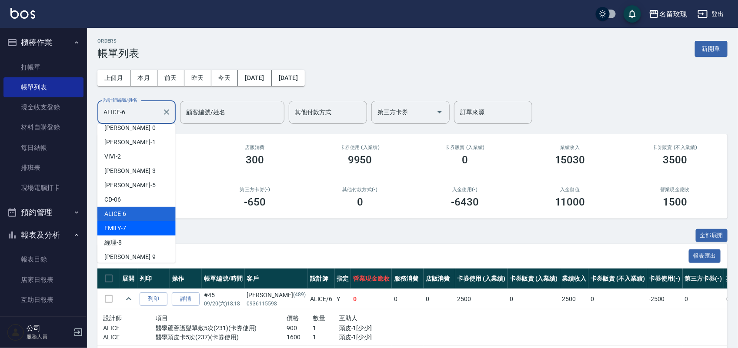
scroll to position [54, 0]
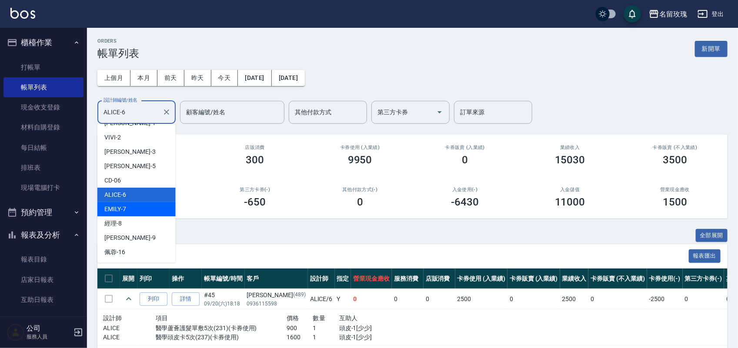
click at [138, 207] on div "[PERSON_NAME] -7" at bounding box center [136, 209] width 78 height 14
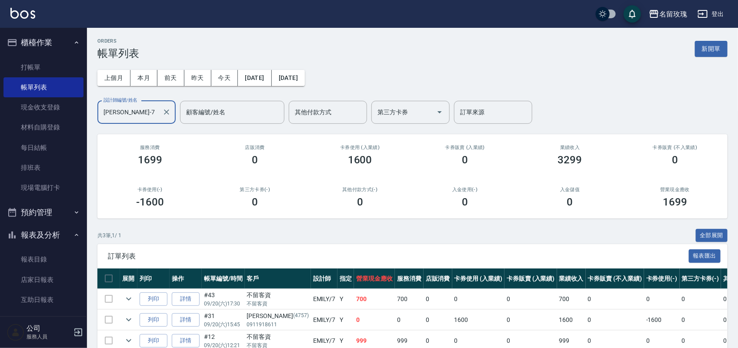
scroll to position [46, 0]
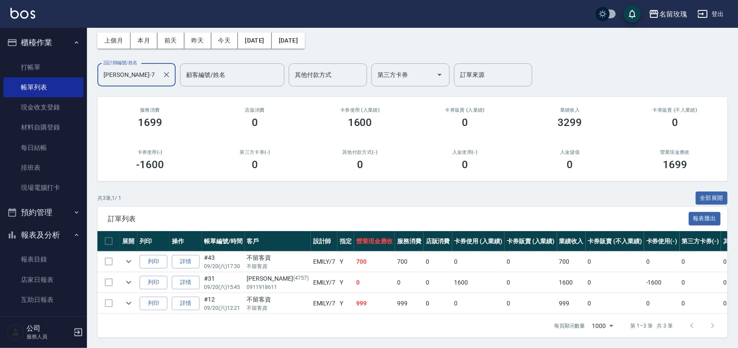
click at [142, 70] on input "[PERSON_NAME]-7" at bounding box center [129, 74] width 57 height 15
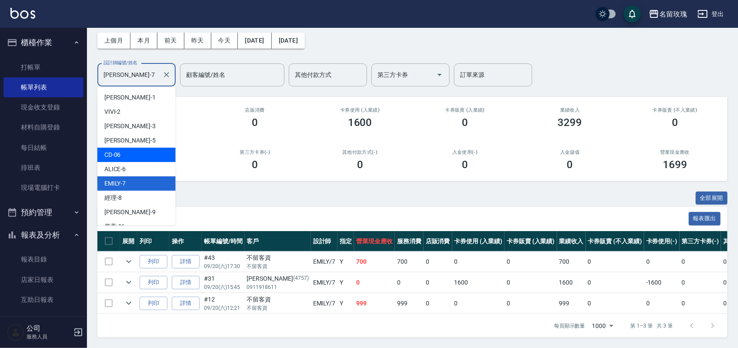
scroll to position [62, 0]
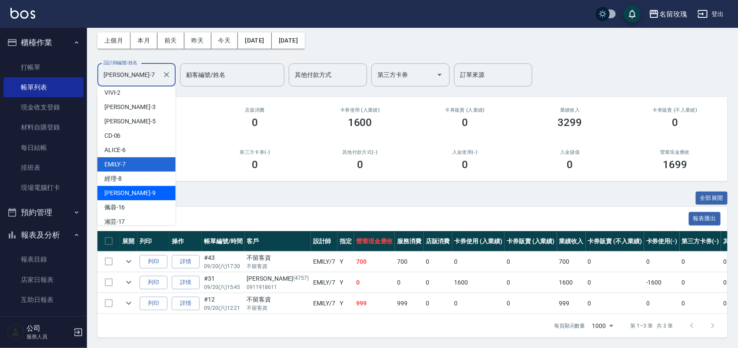
click at [133, 186] on div "[PERSON_NAME]老師 -9" at bounding box center [136, 193] width 78 height 14
type input "[PERSON_NAME]老師-9"
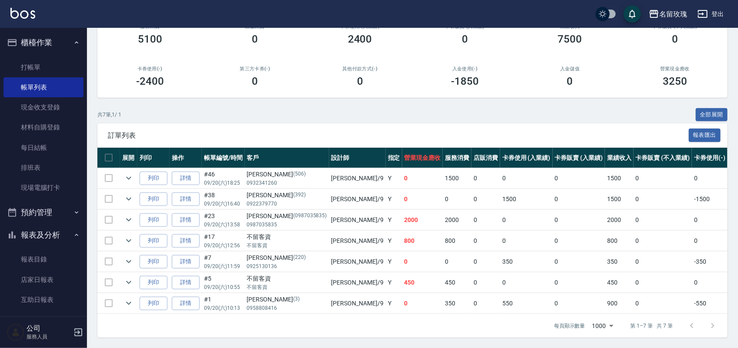
scroll to position [131, 0]
click at [715, 108] on button "全部展開" at bounding box center [712, 114] width 32 height 13
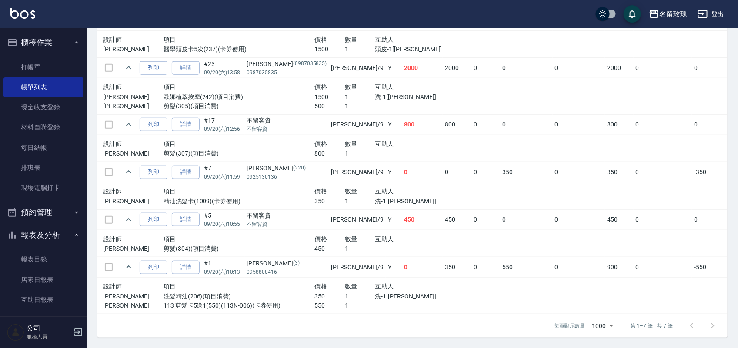
scroll to position [281, 0]
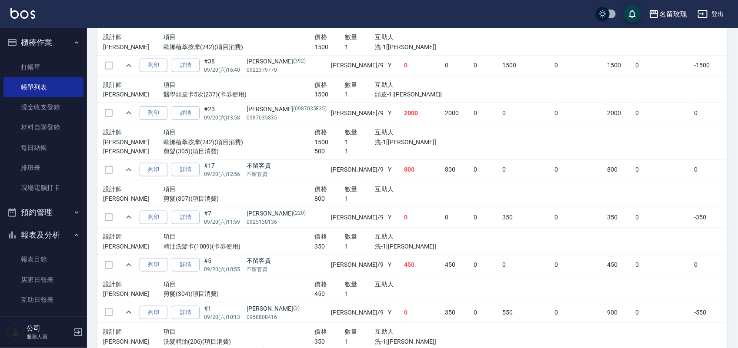
click at [254, 186] on div "項目" at bounding box center [239, 189] width 151 height 11
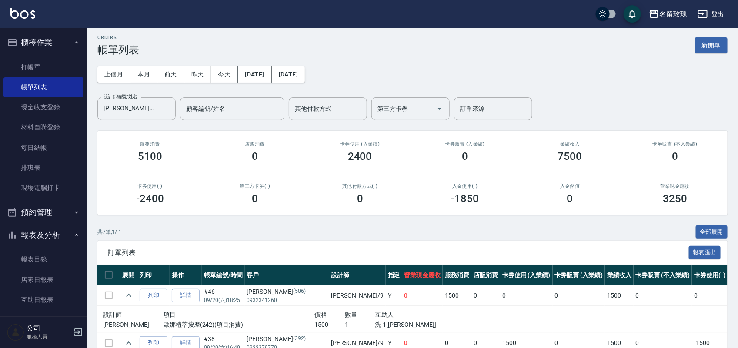
scroll to position [0, 0]
